Goal: Book appointment/travel/reservation

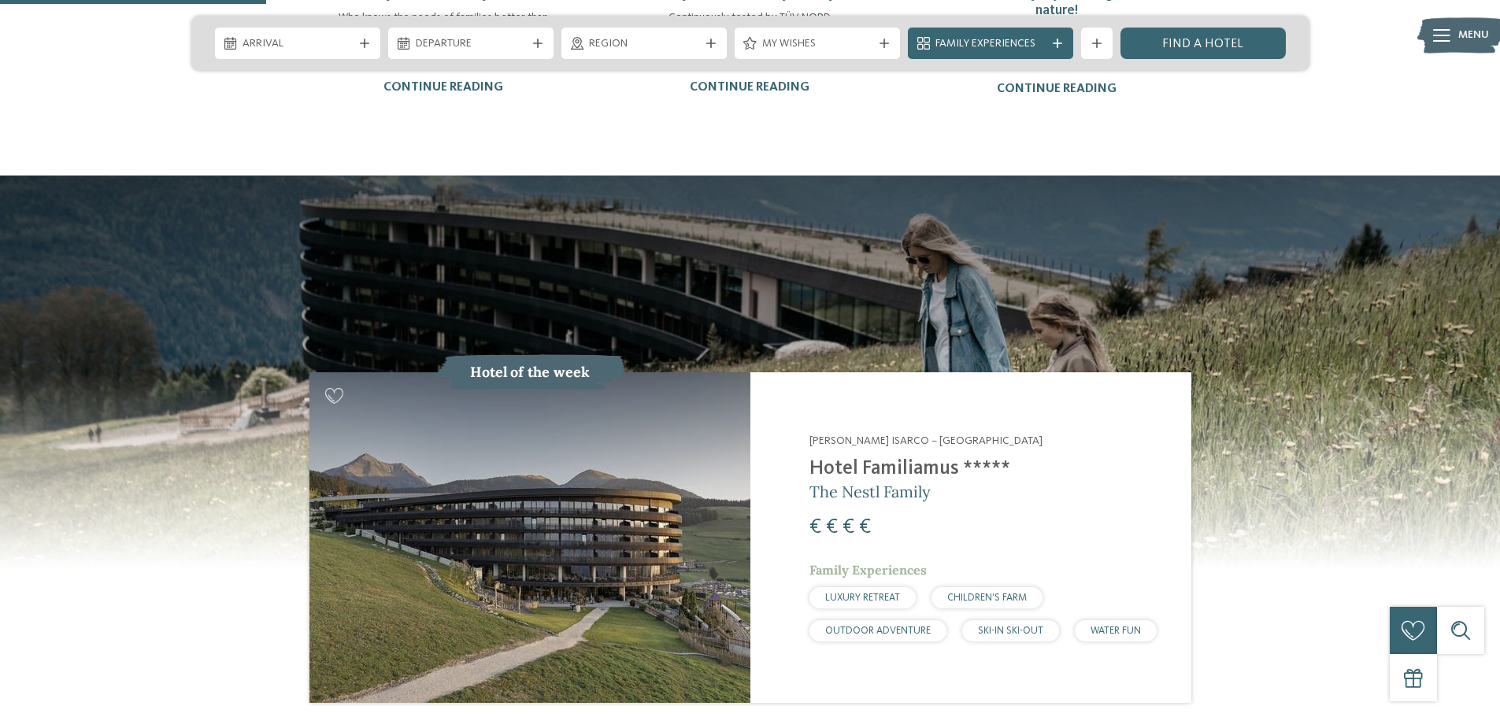
scroll to position [1496, 0]
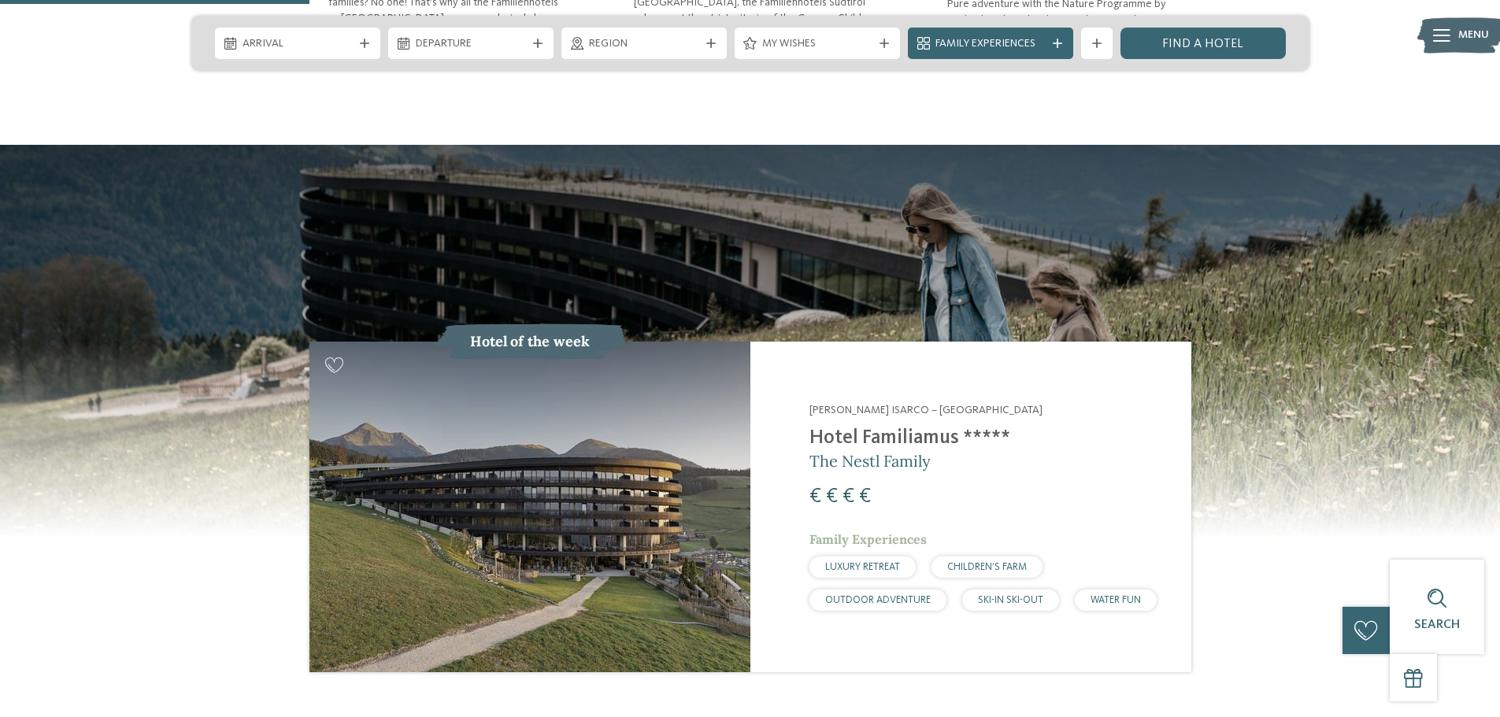
click at [1128, 595] on span "WATER FUN" at bounding box center [1115, 600] width 50 height 10
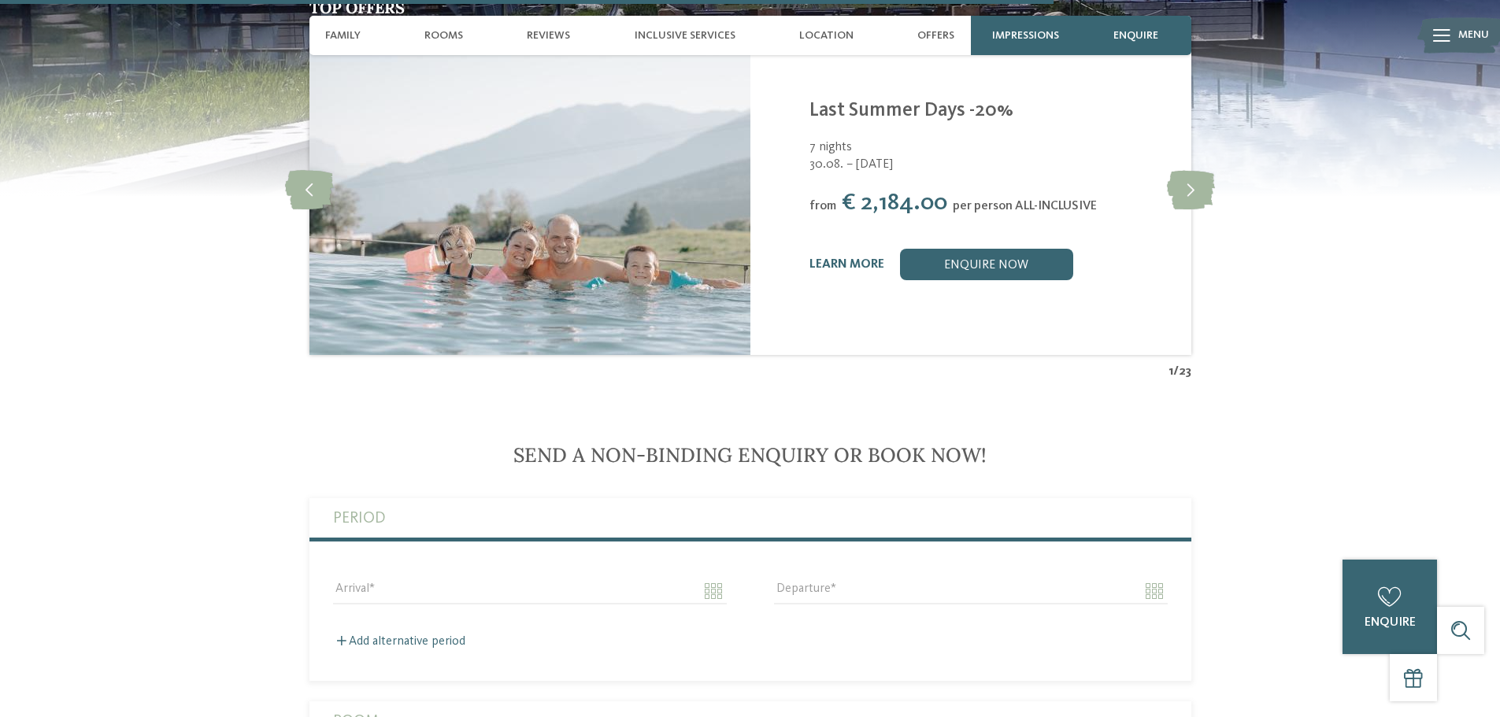
scroll to position [3779, 0]
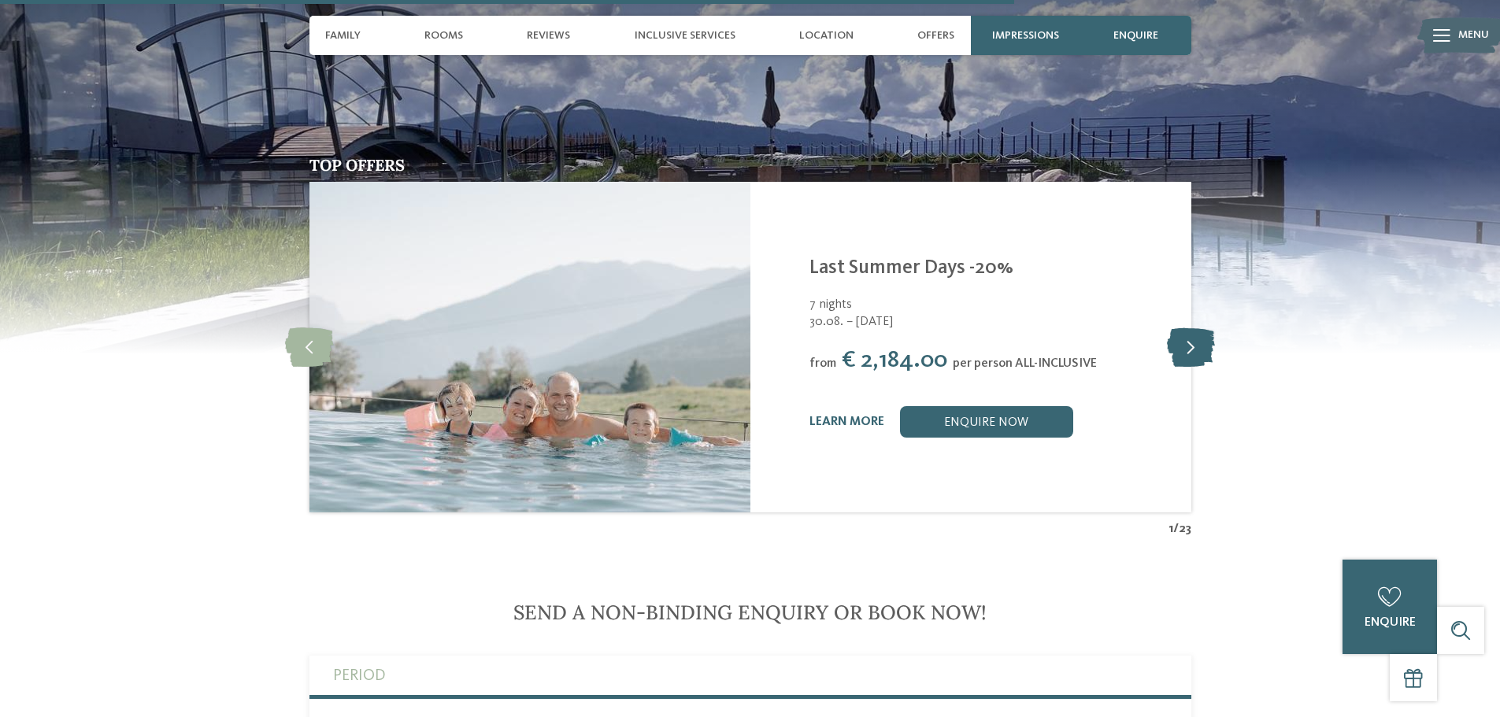
click at [1190, 328] on icon at bounding box center [1191, 347] width 48 height 39
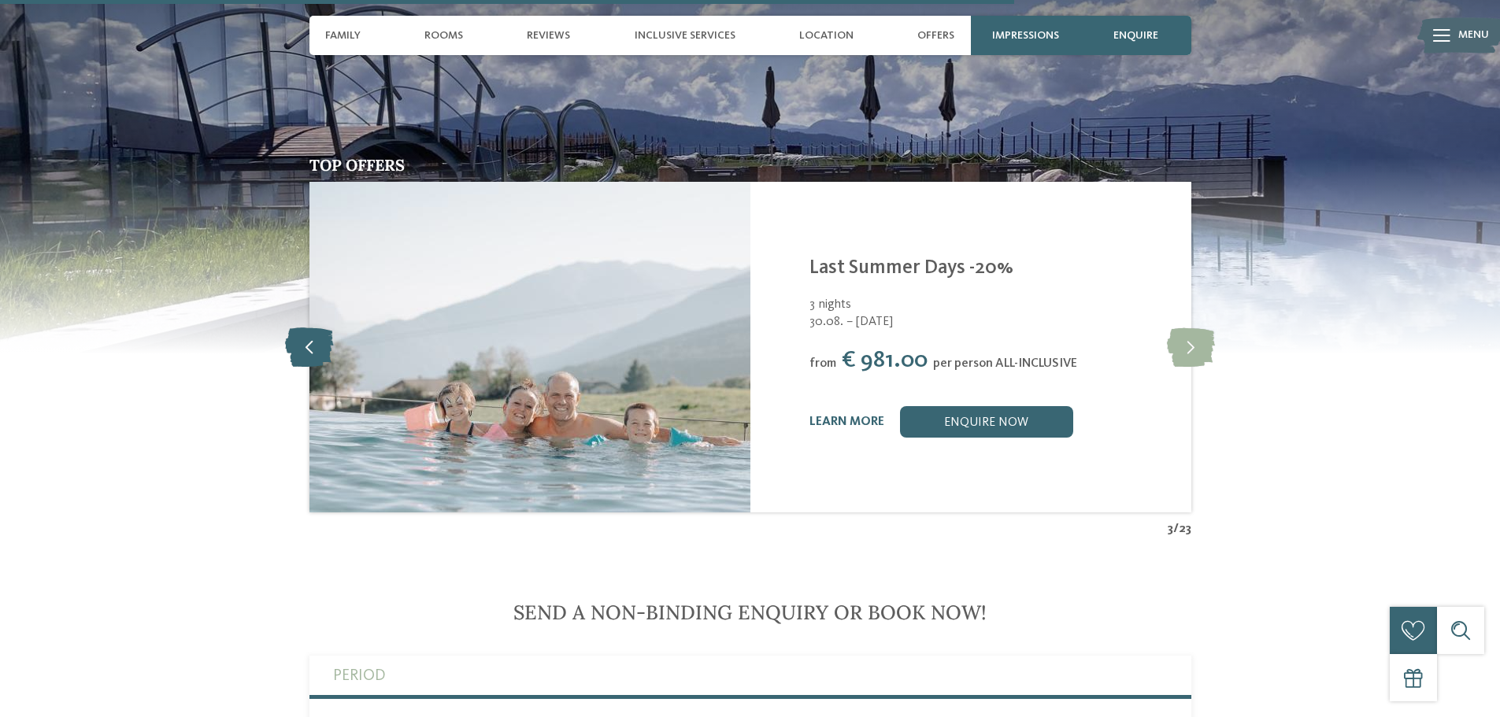
click at [304, 328] on icon at bounding box center [309, 347] width 48 height 39
click at [1185, 328] on icon at bounding box center [1191, 347] width 48 height 39
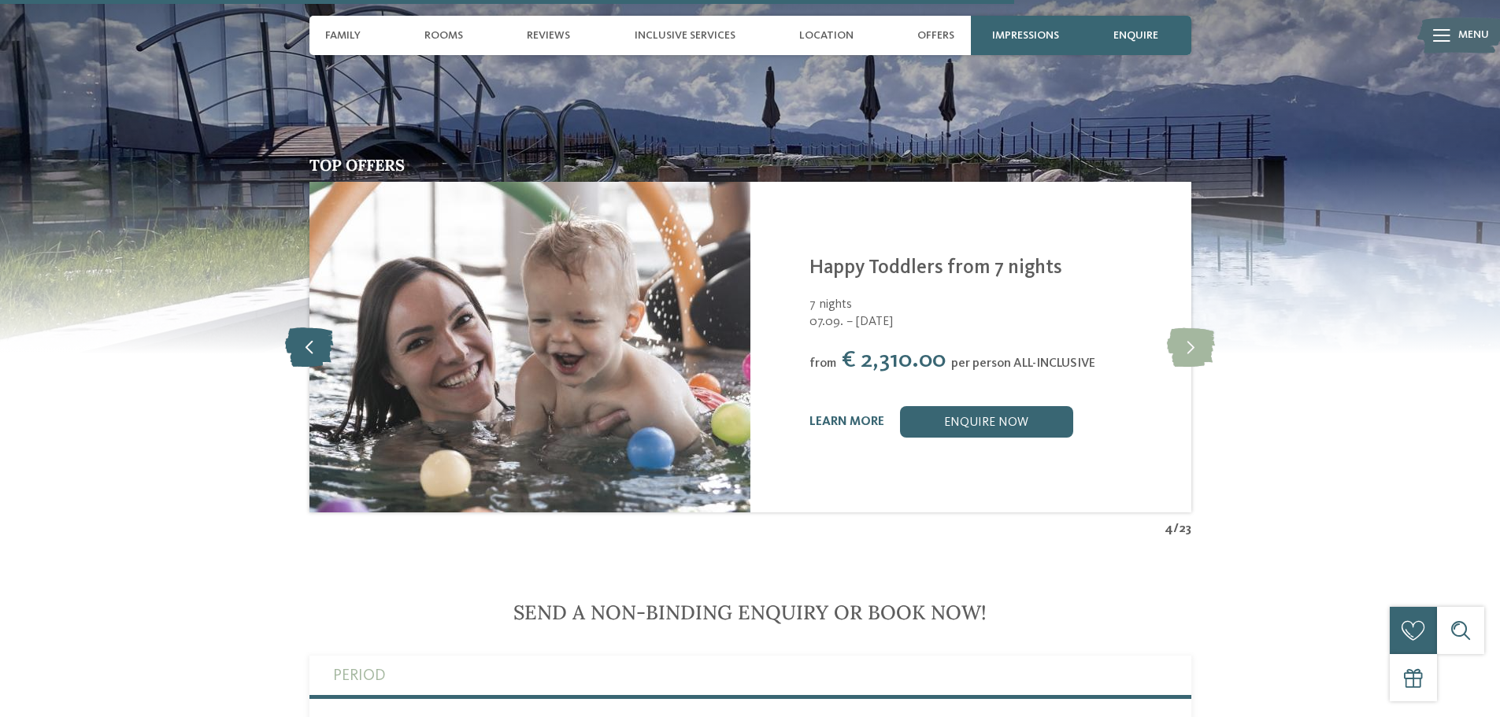
click at [310, 328] on icon at bounding box center [309, 347] width 48 height 39
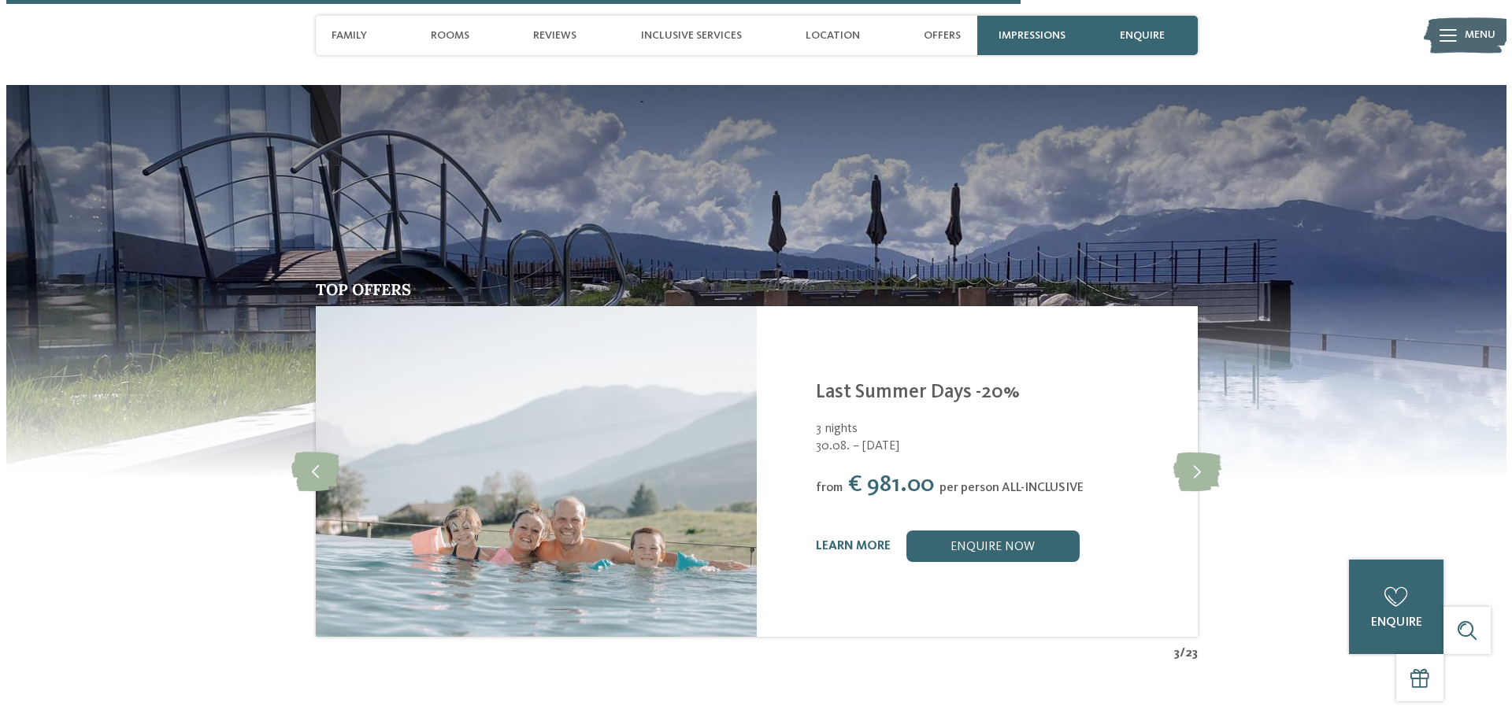
scroll to position [3307, 0]
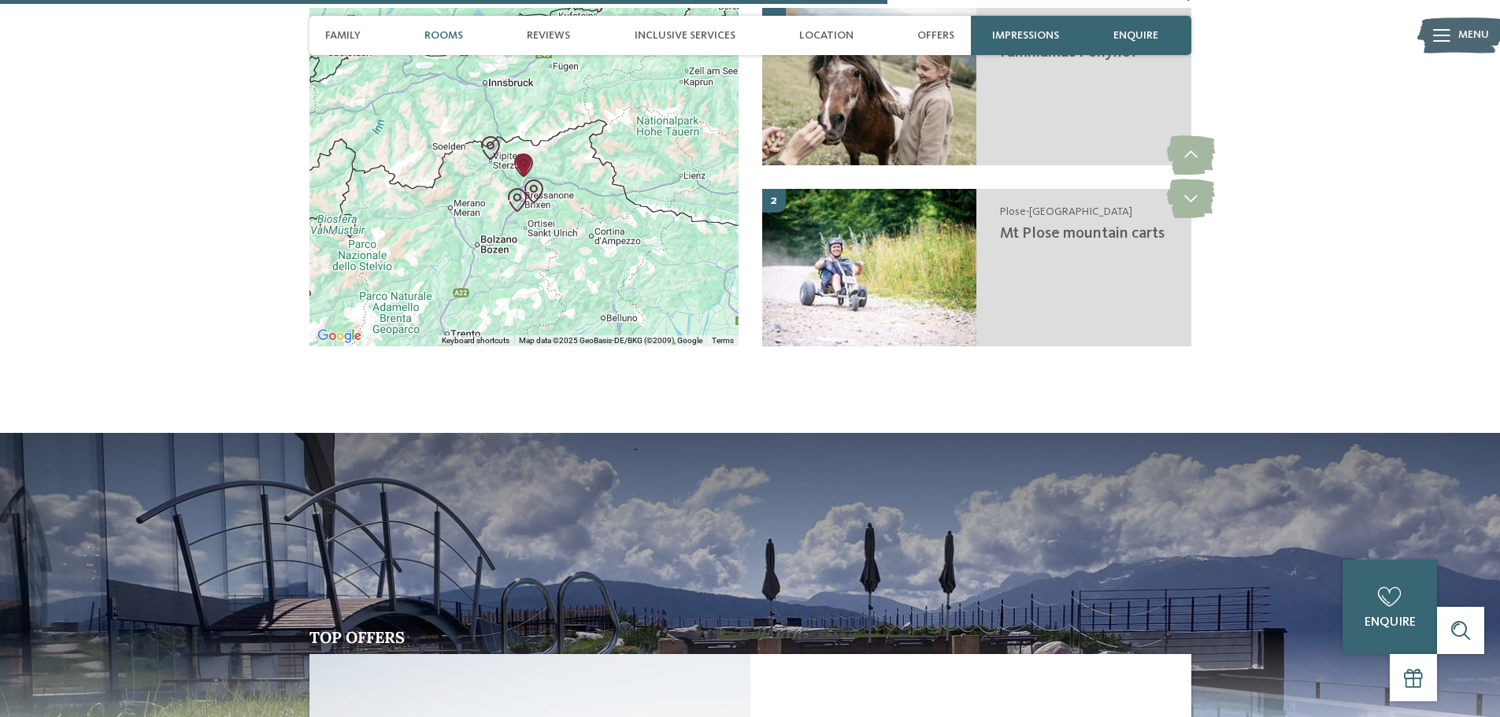
click at [454, 31] on span "Rooms" at bounding box center [443, 35] width 39 height 13
click at [442, 31] on span "Rooms" at bounding box center [443, 35] width 39 height 13
